Goal: Transaction & Acquisition: Purchase product/service

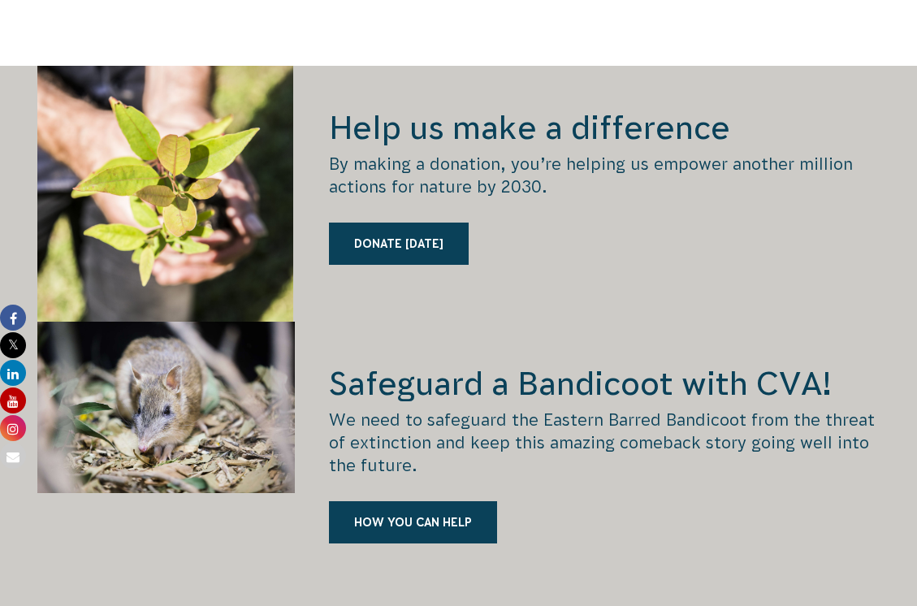
scroll to position [2436, 0]
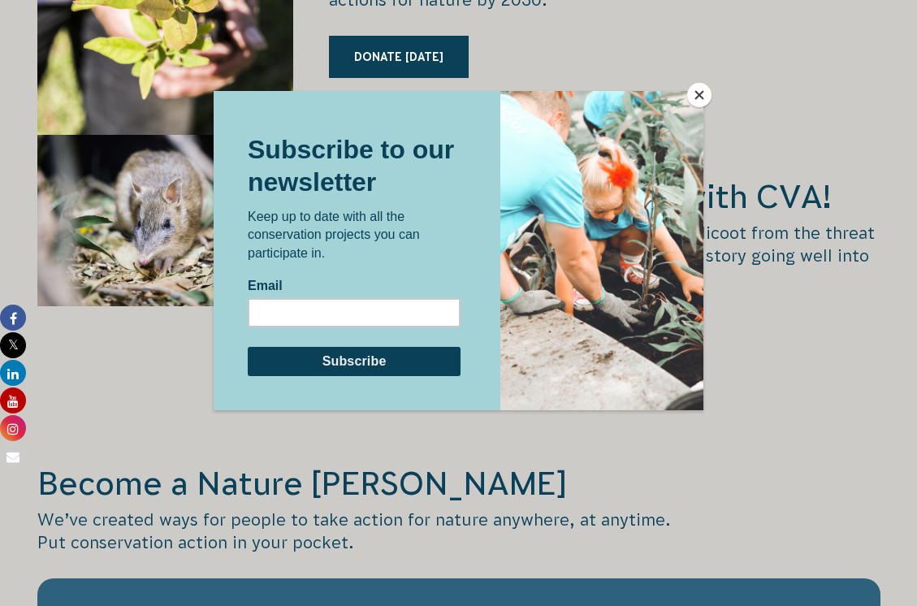
click at [701, 100] on button "Close" at bounding box center [699, 95] width 24 height 24
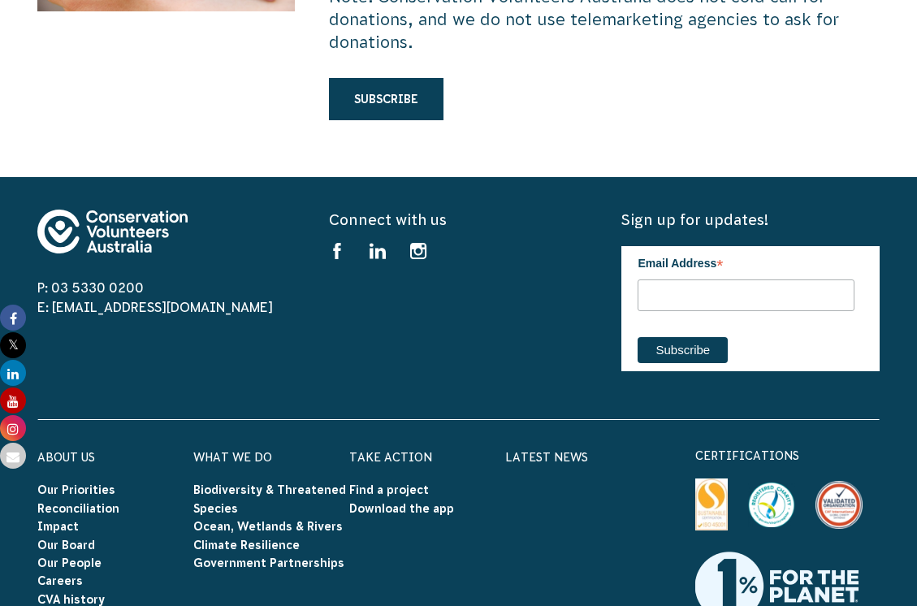
scroll to position [5197, 0]
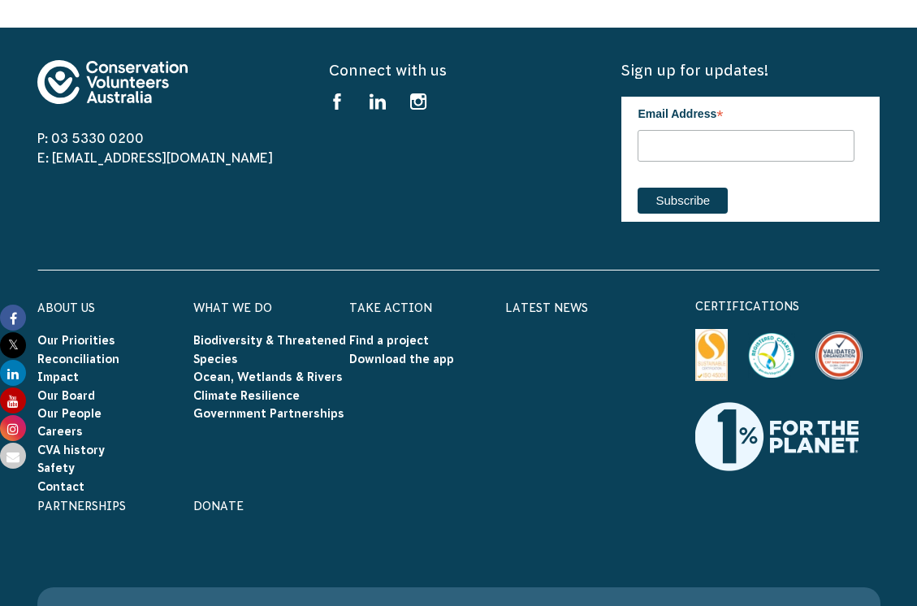
click at [223, 495] on h6 "Donate" at bounding box center [271, 505] width 156 height 21
click at [221, 499] on link "Donate" at bounding box center [218, 505] width 50 height 13
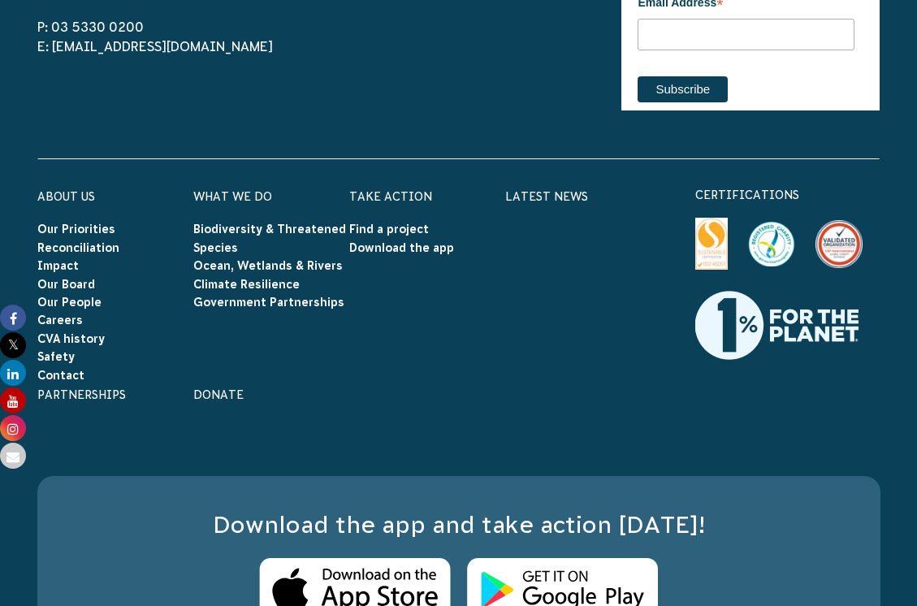
scroll to position [5326, 0]
click at [229, 388] on link "Donate" at bounding box center [218, 394] width 50 height 13
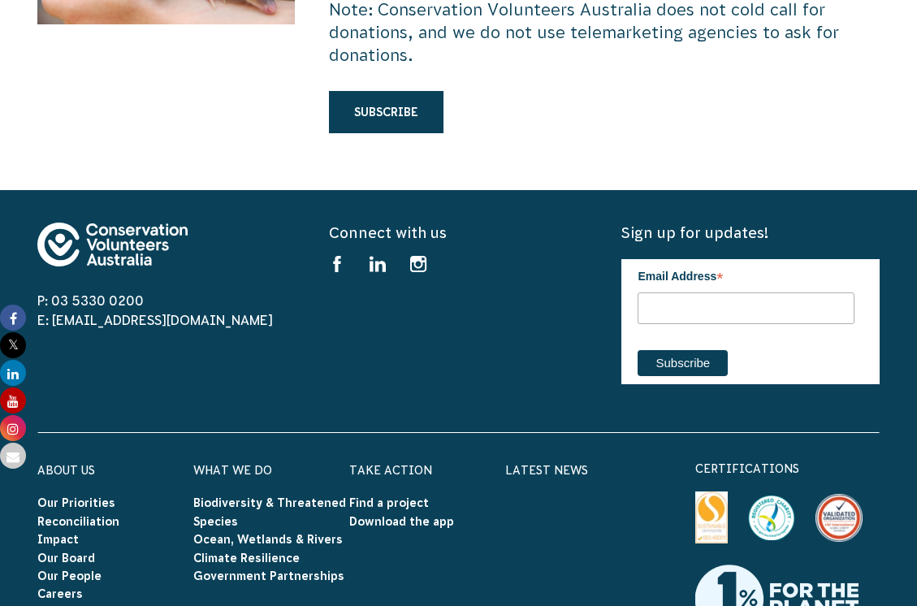
scroll to position [5309, 0]
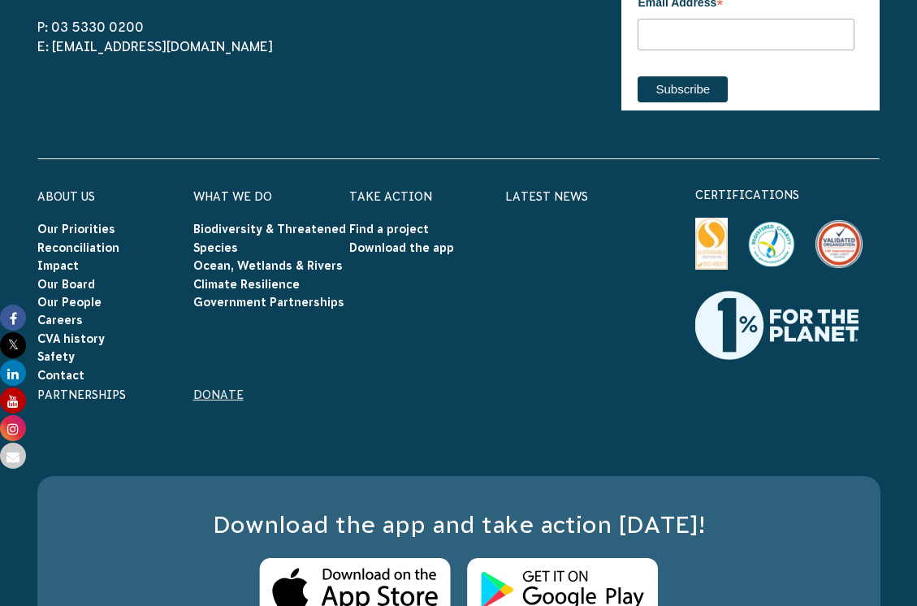
click at [219, 388] on link "Donate" at bounding box center [218, 394] width 50 height 13
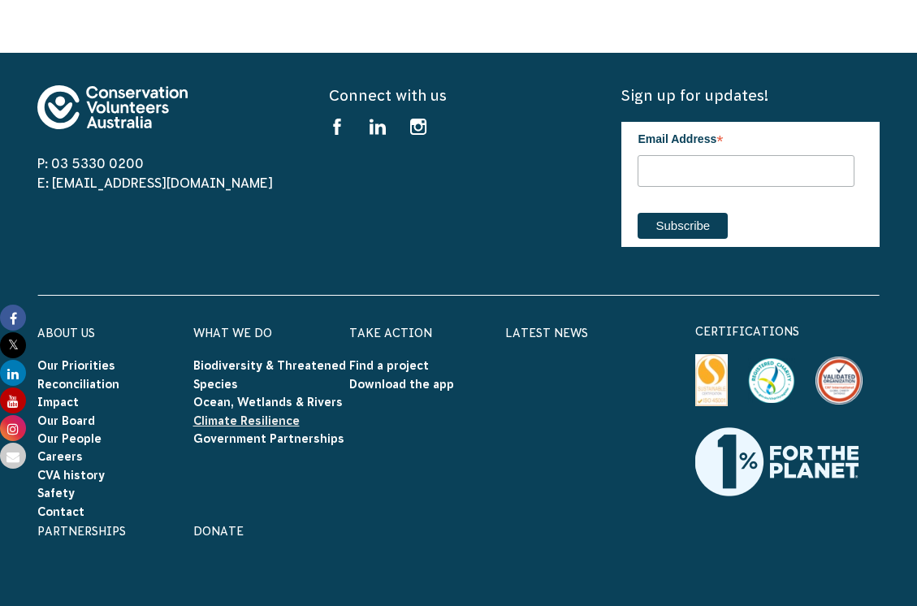
scroll to position [5197, 0]
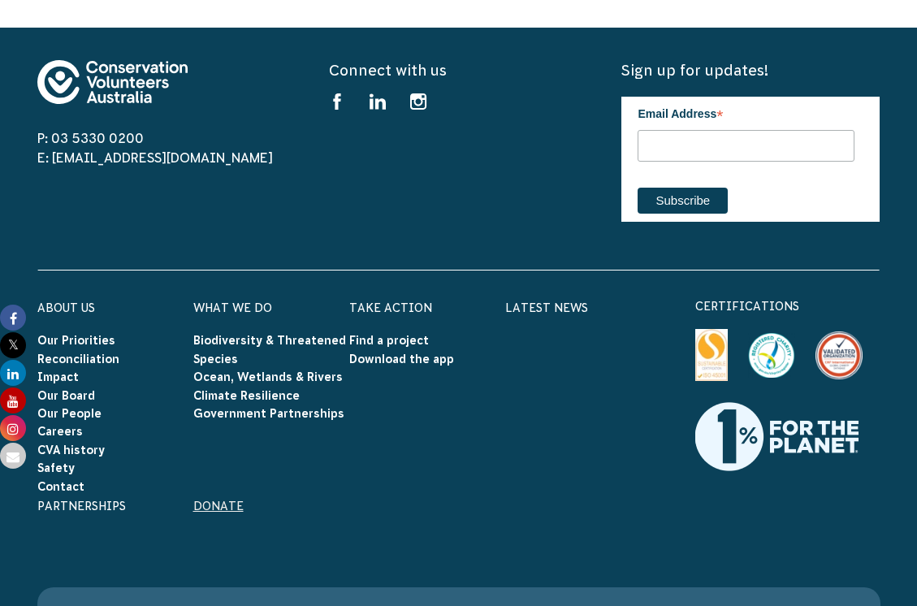
click at [209, 499] on link "Donate" at bounding box center [218, 505] width 50 height 13
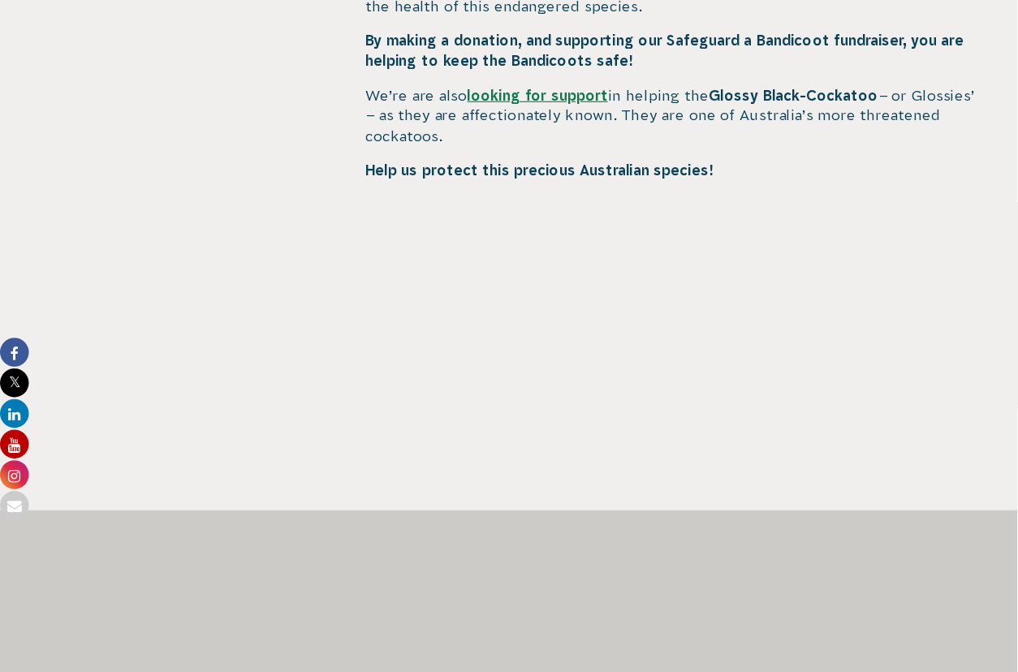
scroll to position [974, 0]
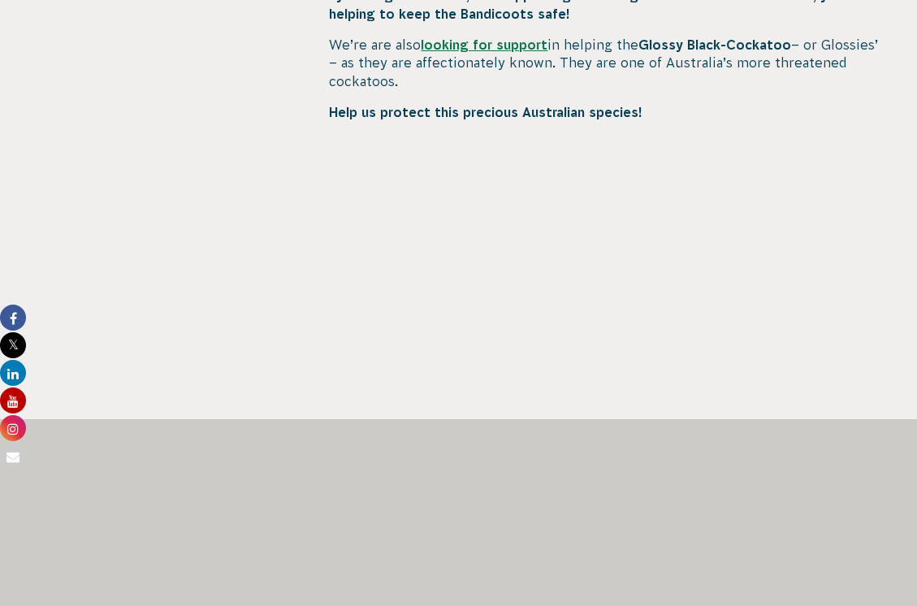
click at [210, 202] on div at bounding box center [166, 61] width 258 height 715
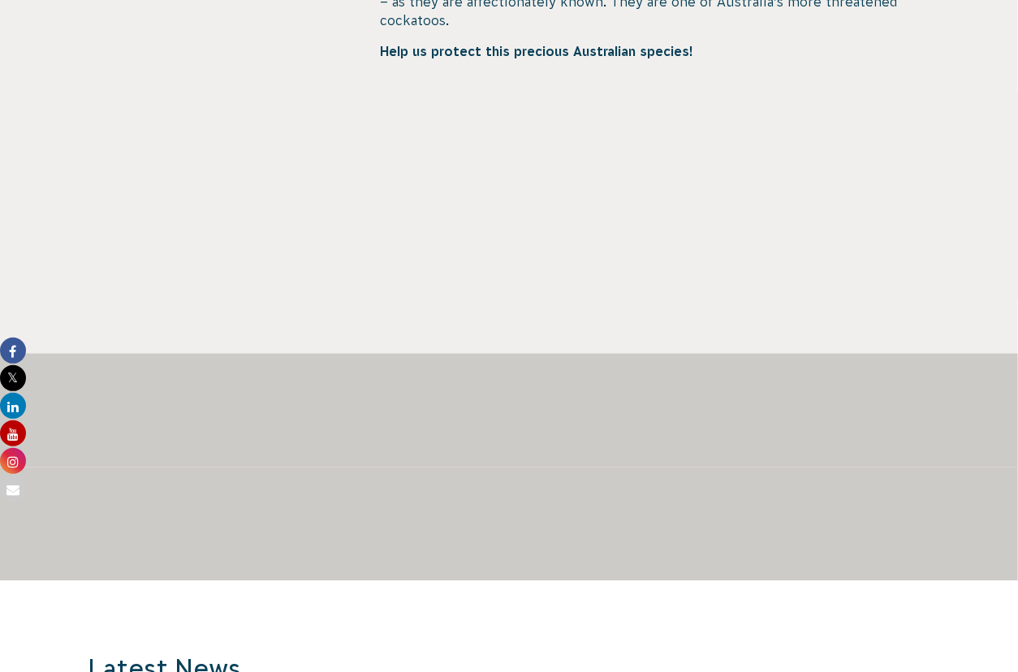
scroll to position [884, 0]
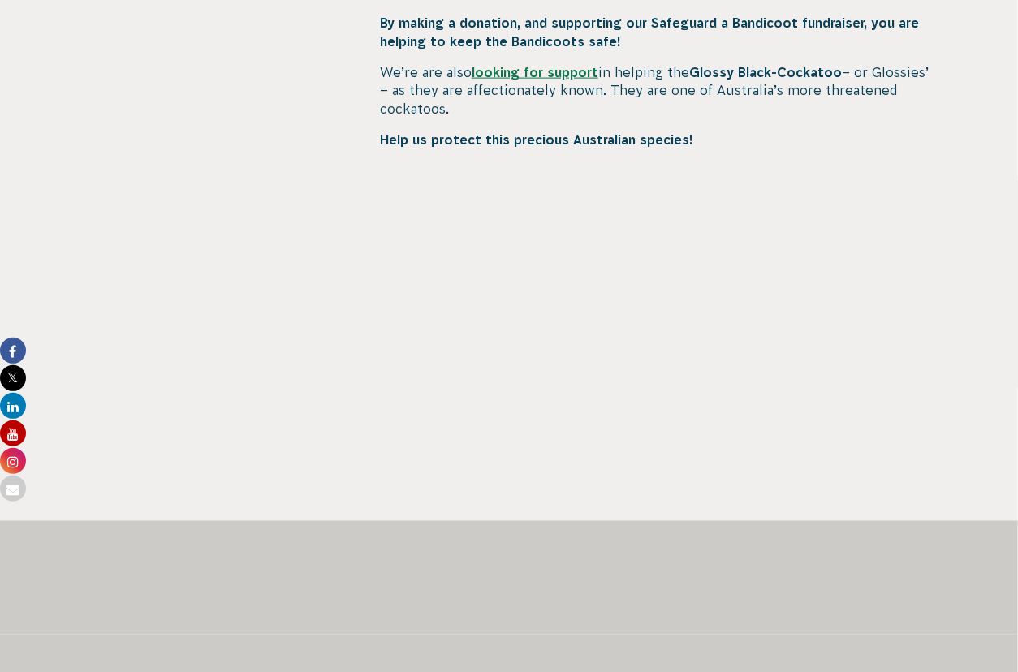
scroll to position [959, 0]
